Goal: Task Accomplishment & Management: Manage account settings

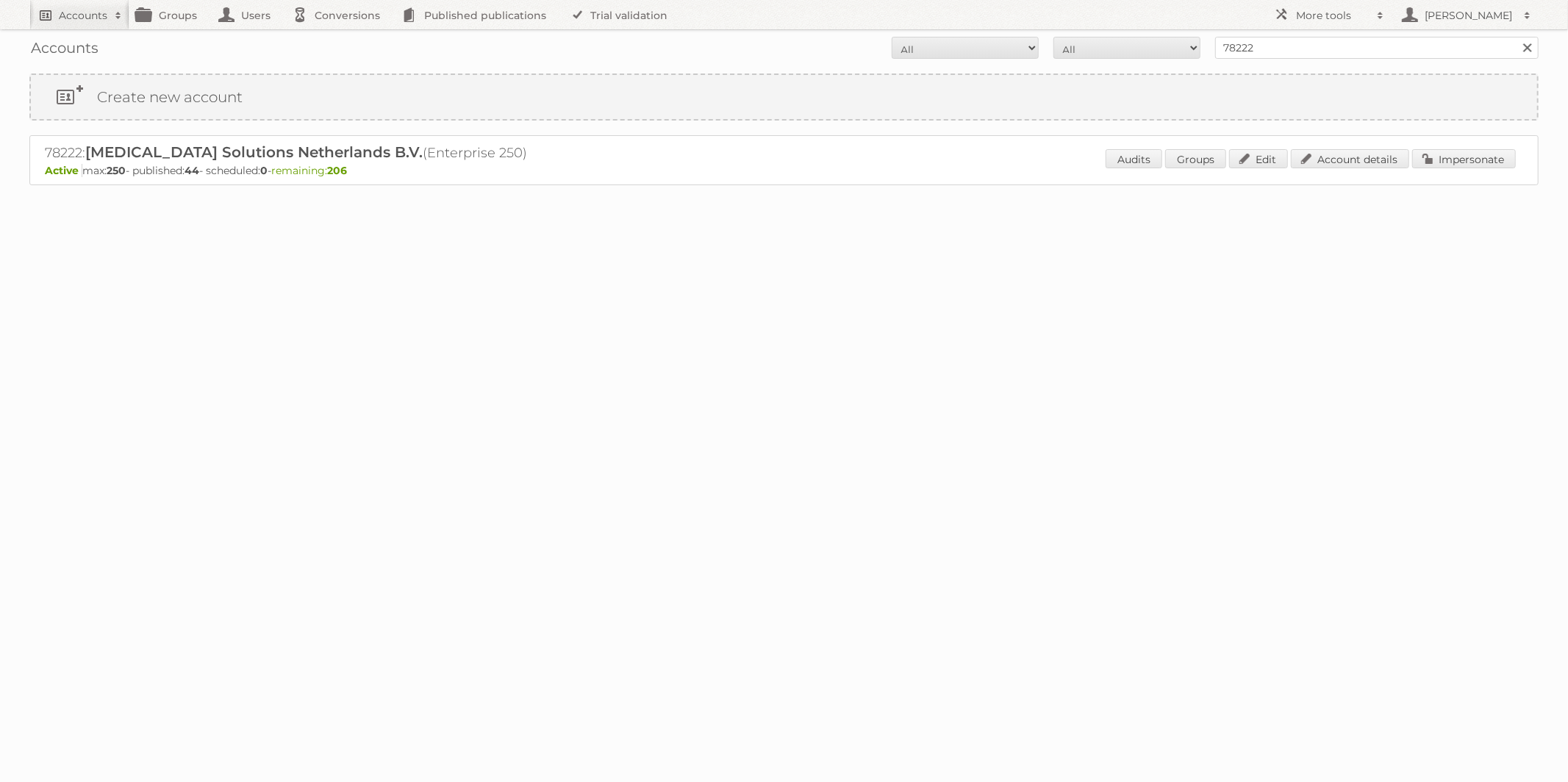
click at [82, 2] on link "Accounts" at bounding box center [79, 14] width 100 height 29
type input"] "Edeka"
click at [353, 48] on input "Search" at bounding box center [350, 49] width 22 height 22
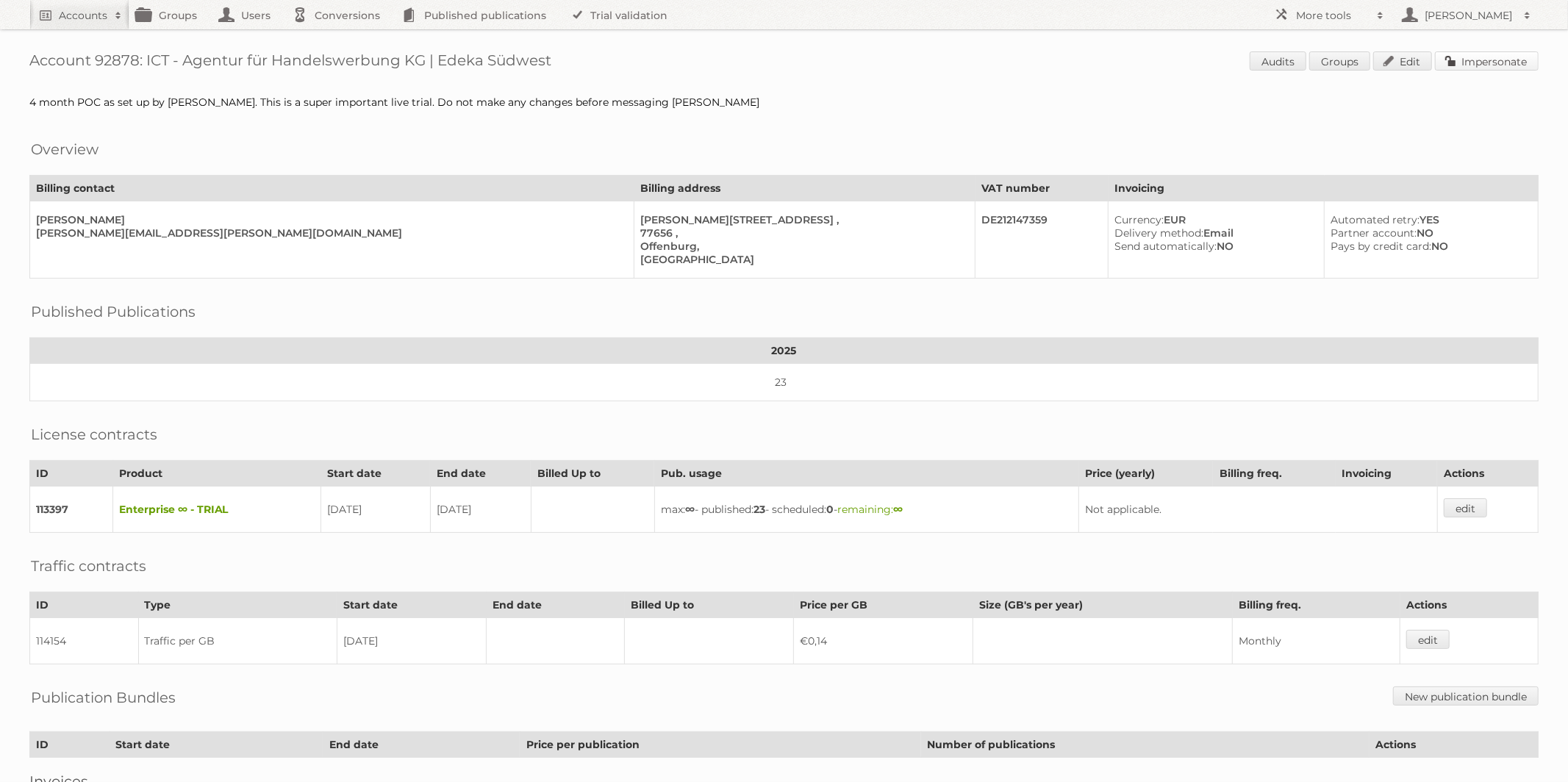
click at [1477, 62] on link "Impersonate" at bounding box center [1487, 61] width 103 height 19
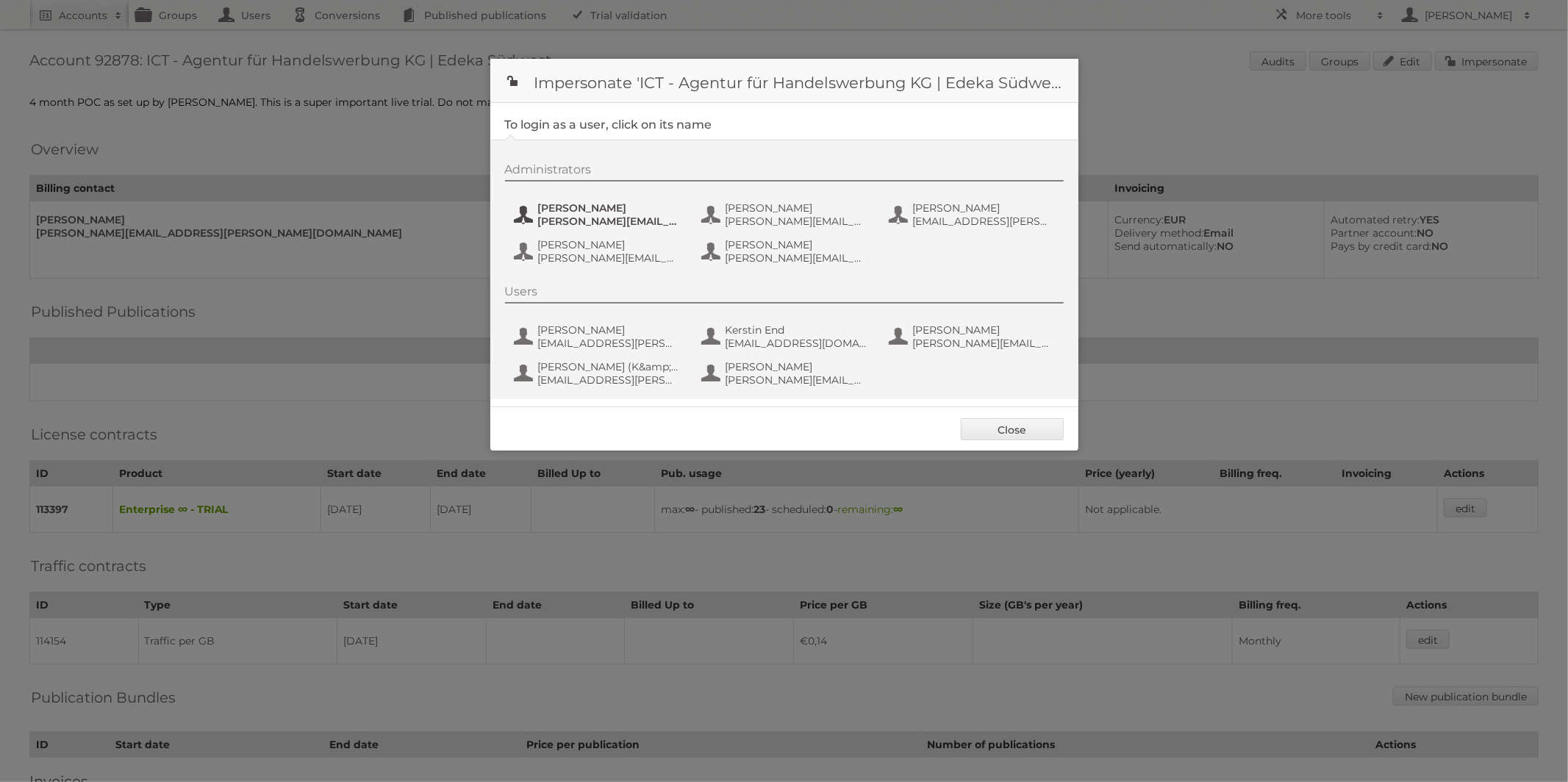
click at [608, 220] on span "benjamin.discher@ictwerbung.de" at bounding box center [609, 221] width 143 height 13
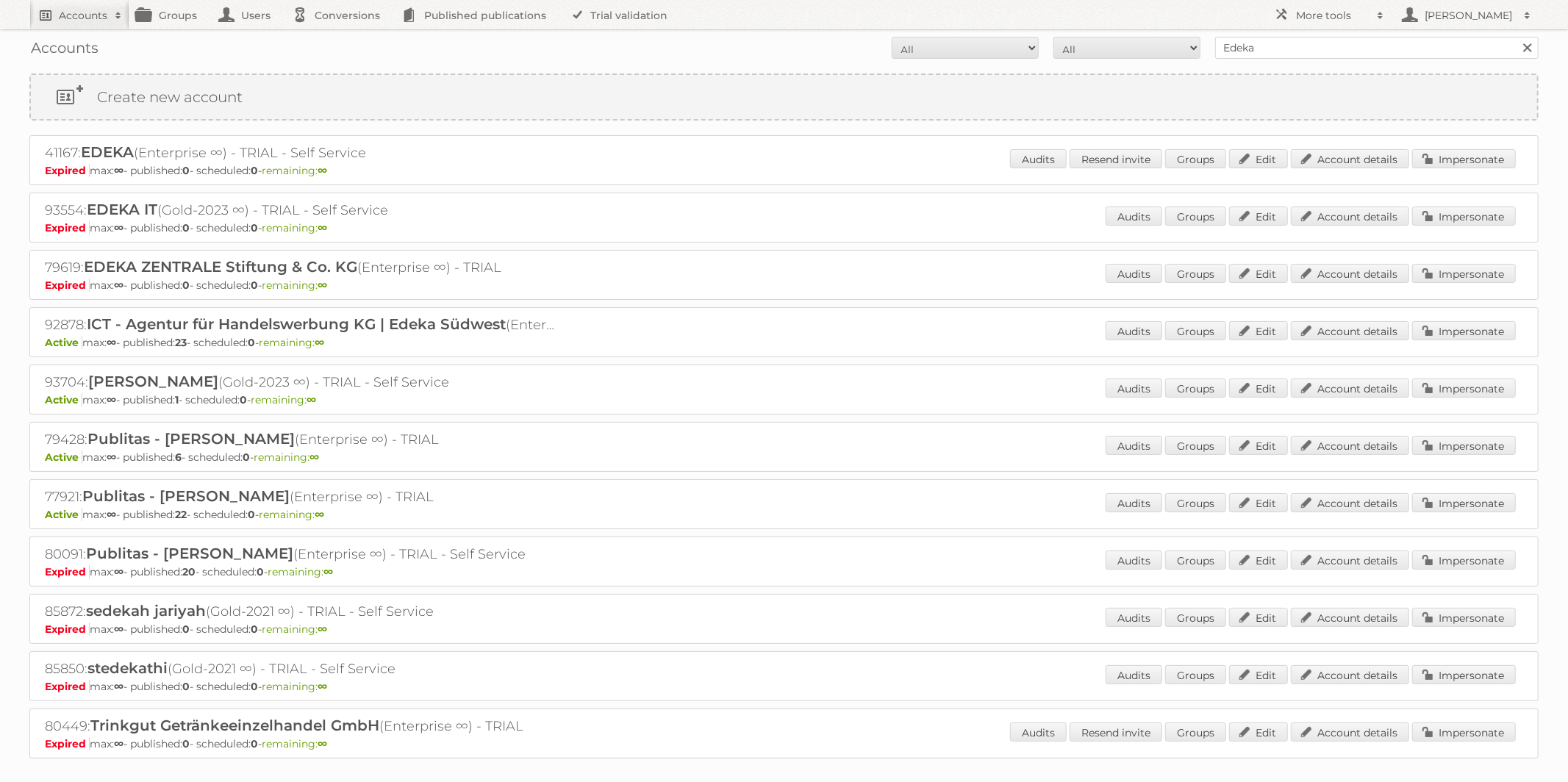
click at [80, 14] on h2 "Accounts" at bounding box center [83, 15] width 48 height 15
type input"] "[PERSON_NAME][EMAIL_ADDRESS][DOMAIN_NAME]"
click at [338, 42] on input"] "[PERSON_NAME][EMAIL_ADDRESS][DOMAIN_NAME]" at bounding box center [200, 49] width 324 height 22
click at [346, 47] on input "Search" at bounding box center [350, 49] width 22 height 22
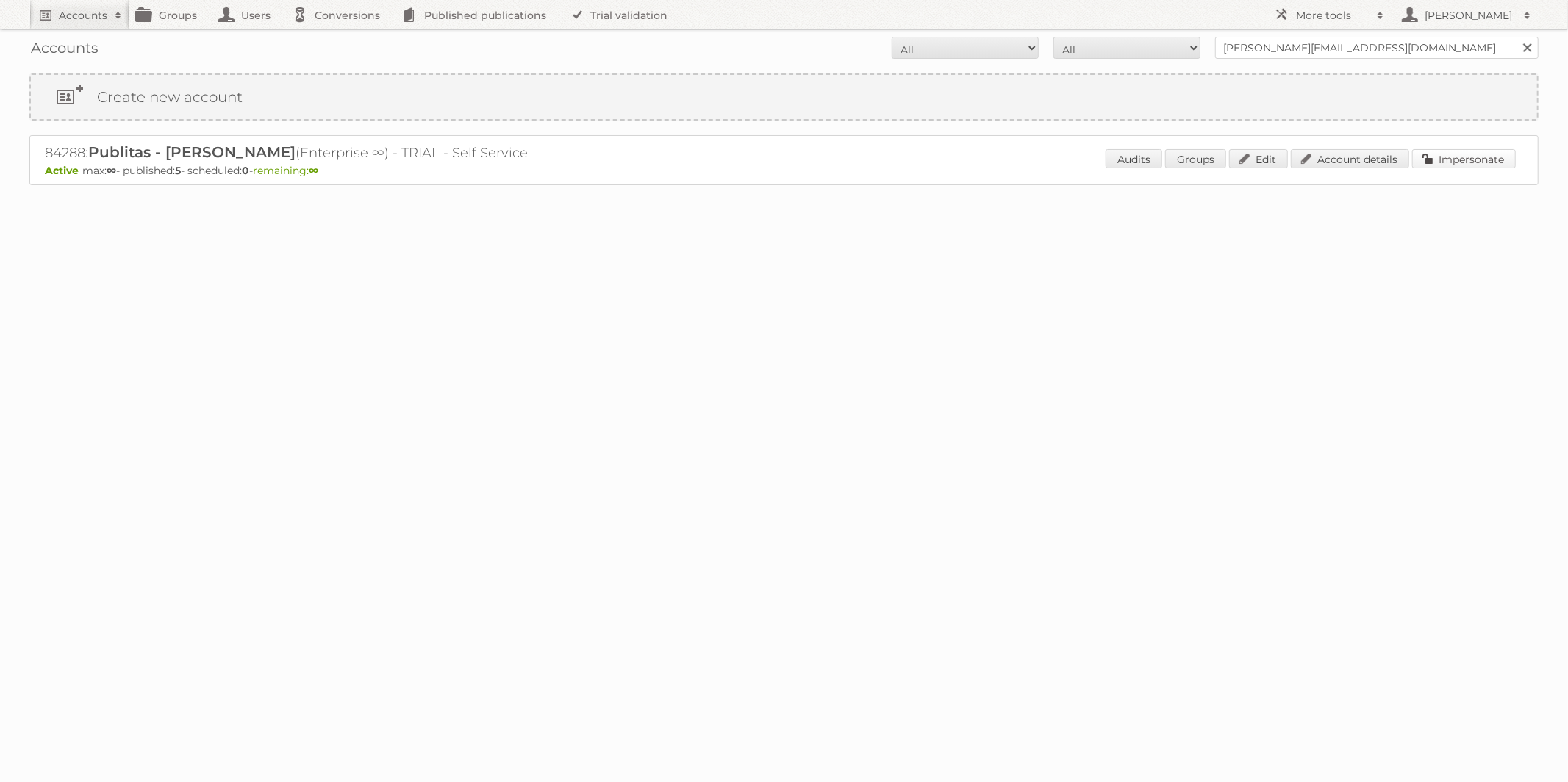
click at [1459, 156] on link "Impersonate" at bounding box center [1464, 159] width 103 height 19
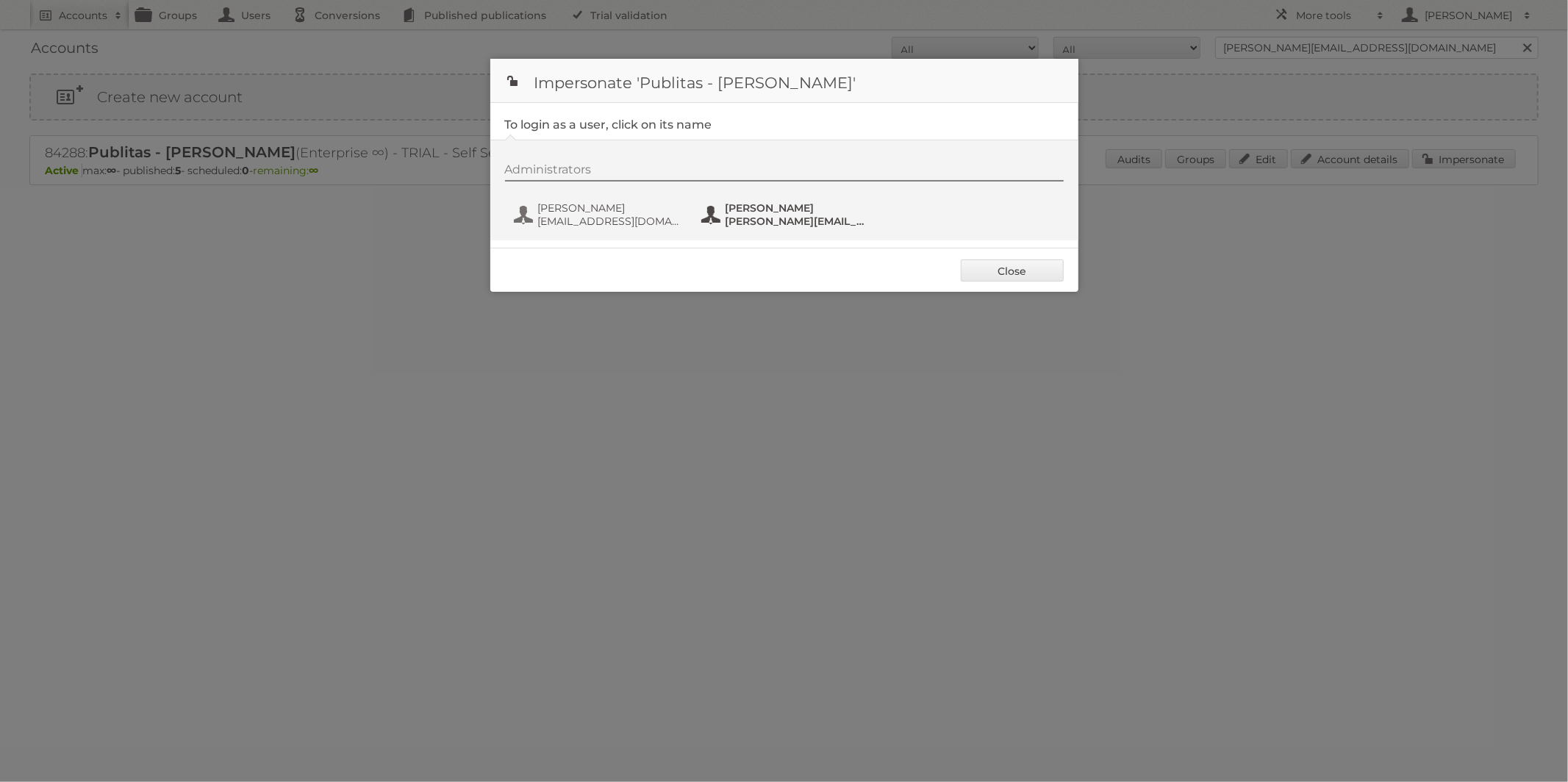
click at [761, 210] on span "[PERSON_NAME]" at bounding box center [797, 208] width 143 height 13
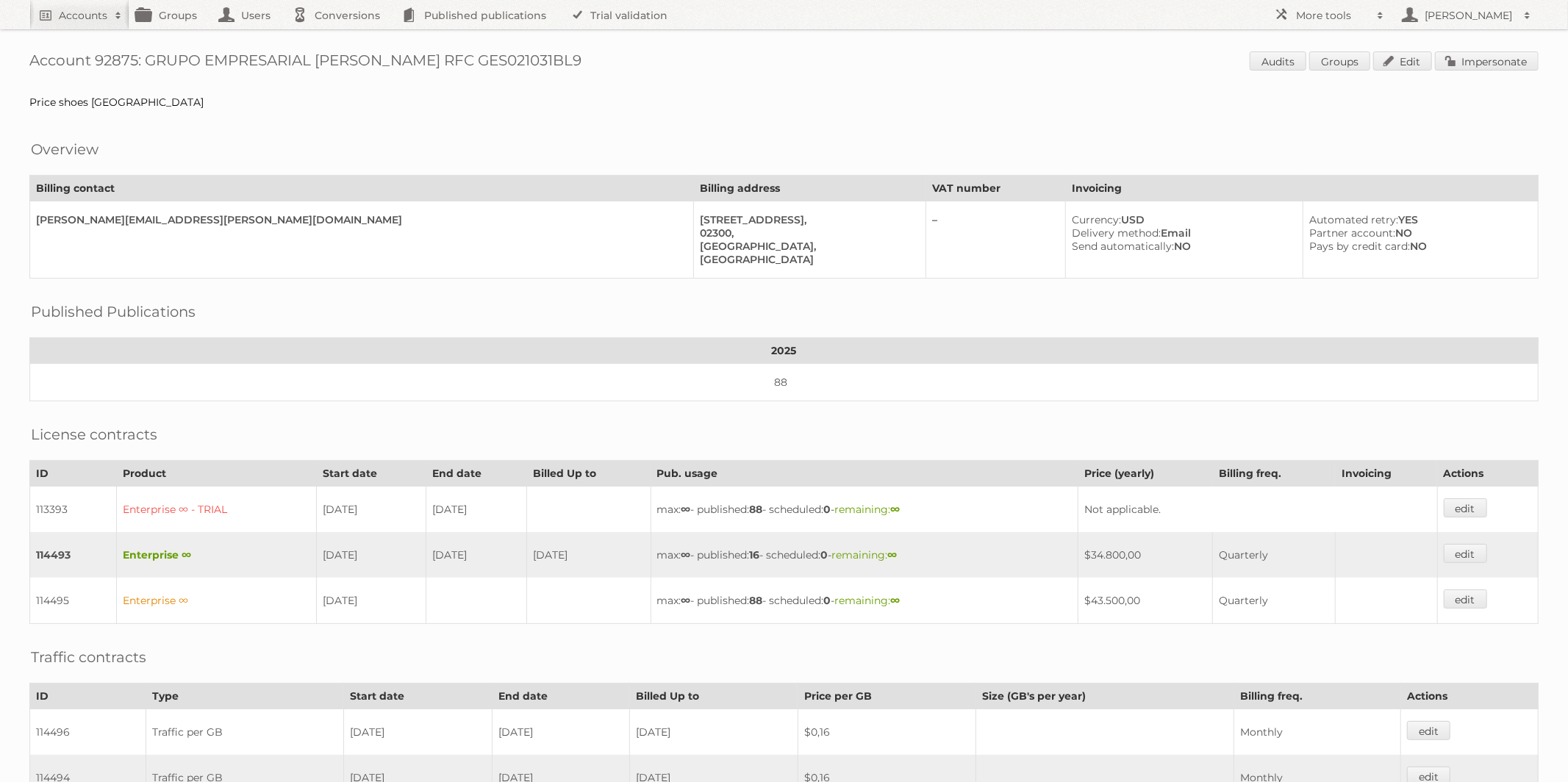
drag, startPoint x: 1180, startPoint y: 551, endPoint x: 1108, endPoint y: 551, distance: 72.0
click at [1108, 551] on td "$34.800,00" at bounding box center [1146, 556] width 135 height 46
click at [1503, 55] on link "Impersonate" at bounding box center [1487, 61] width 103 height 19
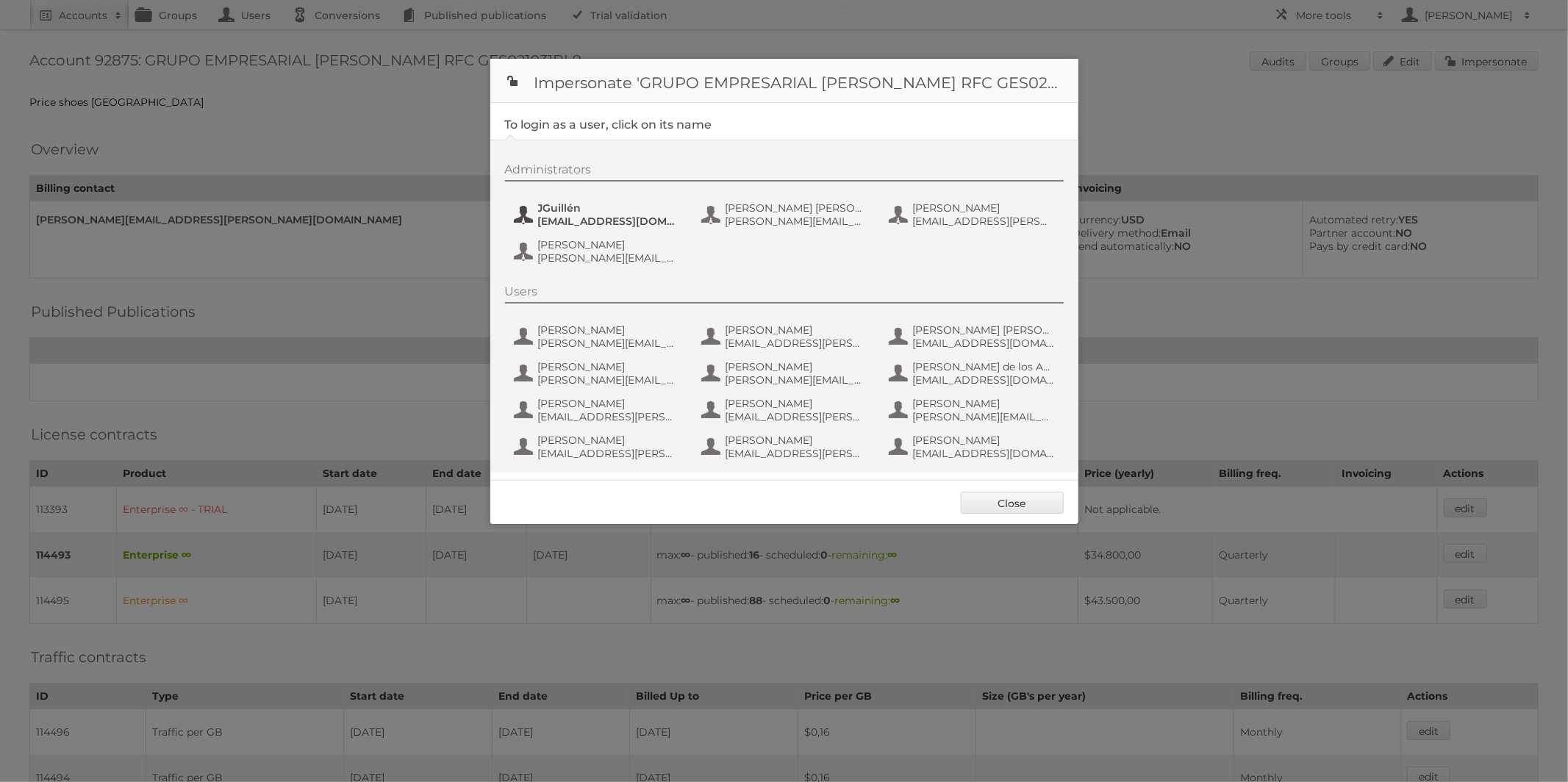
click at [583, 210] on span "JGuillén" at bounding box center [609, 208] width 143 height 13
